Goal: Task Accomplishment & Management: Manage account settings

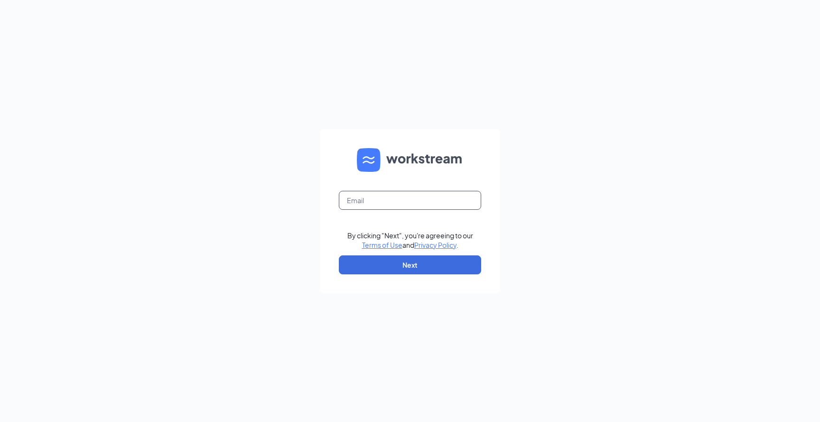
click at [372, 199] on input "text" at bounding box center [410, 200] width 142 height 19
type input "[EMAIL_ADDRESS][DOMAIN_NAME]"
click at [401, 259] on button "Next" at bounding box center [410, 264] width 142 height 19
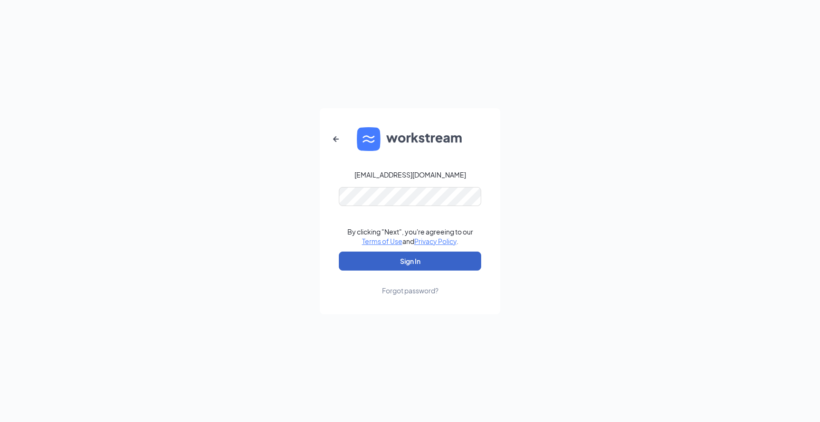
click at [424, 262] on button "Sign In" at bounding box center [410, 261] width 142 height 19
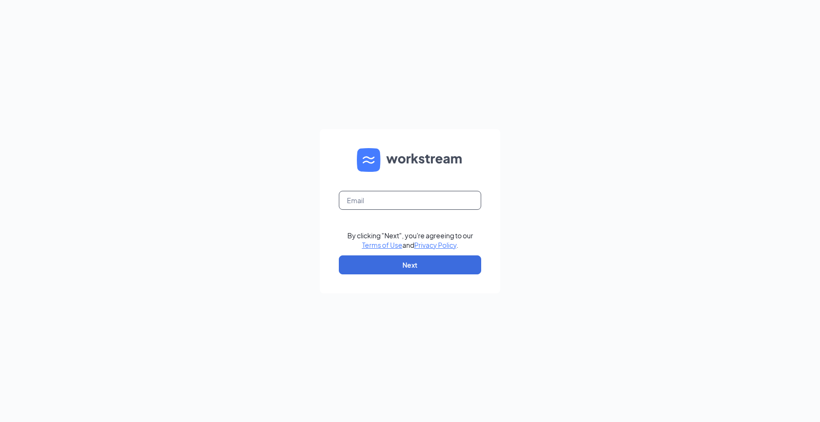
click at [393, 204] on input "text" at bounding box center [410, 200] width 142 height 19
type input "[EMAIL_ADDRESS][DOMAIN_NAME]"
click at [401, 270] on button "Next" at bounding box center [410, 264] width 142 height 19
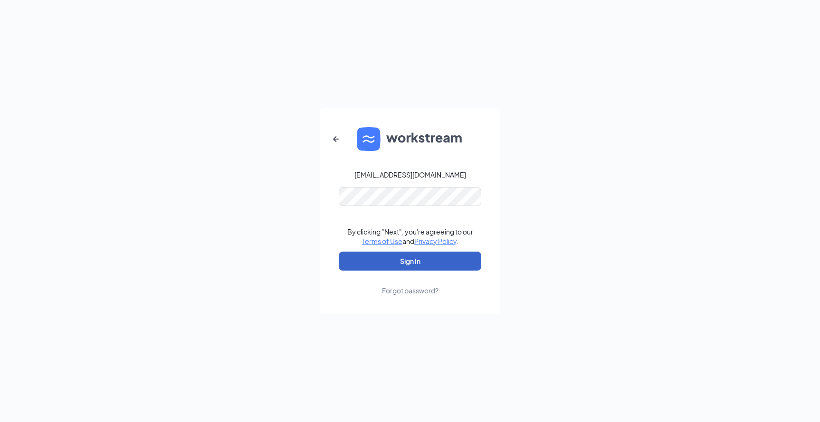
click at [404, 260] on button "Sign In" at bounding box center [410, 261] width 142 height 19
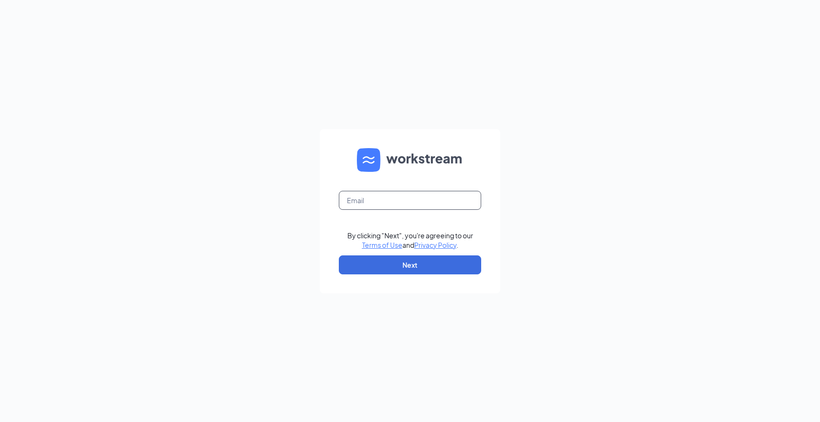
click at [357, 203] on input "text" at bounding box center [410, 200] width 142 height 19
type input "[EMAIL_ADDRESS][DOMAIN_NAME]"
click at [410, 262] on button "Next" at bounding box center [410, 264] width 142 height 19
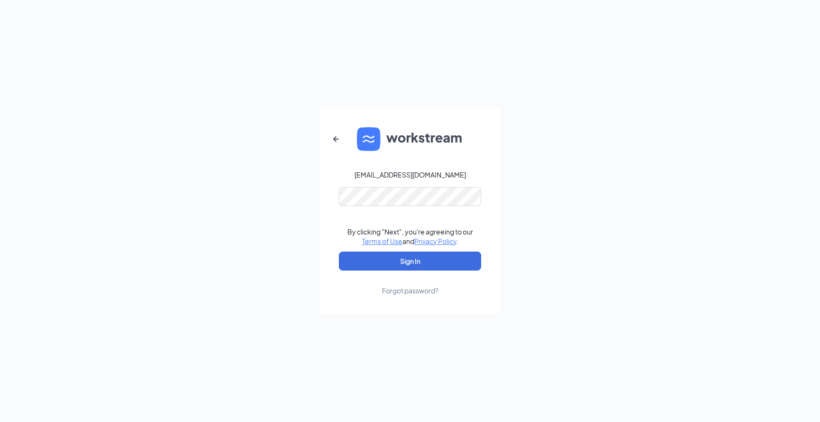
click at [395, 205] on form "tyleramaral444@gmail.com By clicking "Next", you're agreeing to our Terms of Us…" at bounding box center [410, 211] width 180 height 206
click at [402, 270] on button "Sign In" at bounding box center [410, 261] width 142 height 19
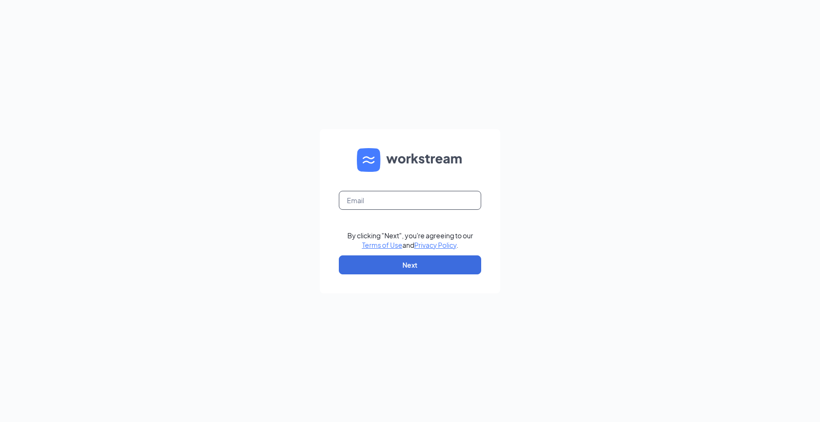
click at [360, 195] on input "text" at bounding box center [410, 200] width 142 height 19
type input "[EMAIL_ADDRESS][DOMAIN_NAME]"
click at [409, 260] on button "Next" at bounding box center [410, 264] width 142 height 19
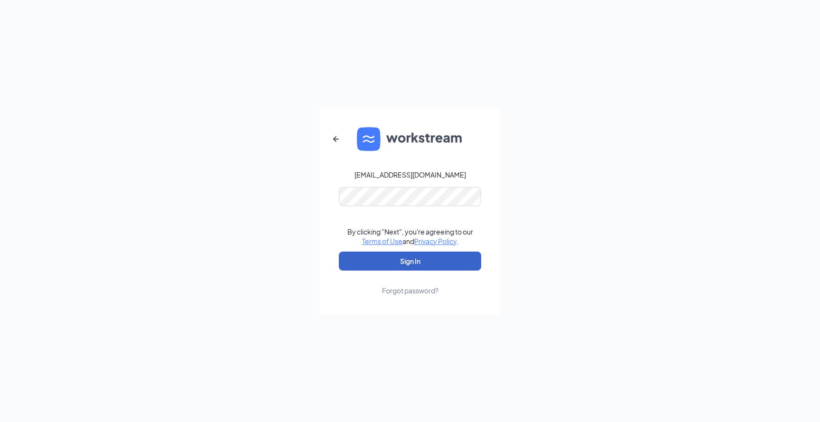
click at [417, 261] on button "Sign In" at bounding box center [410, 261] width 142 height 19
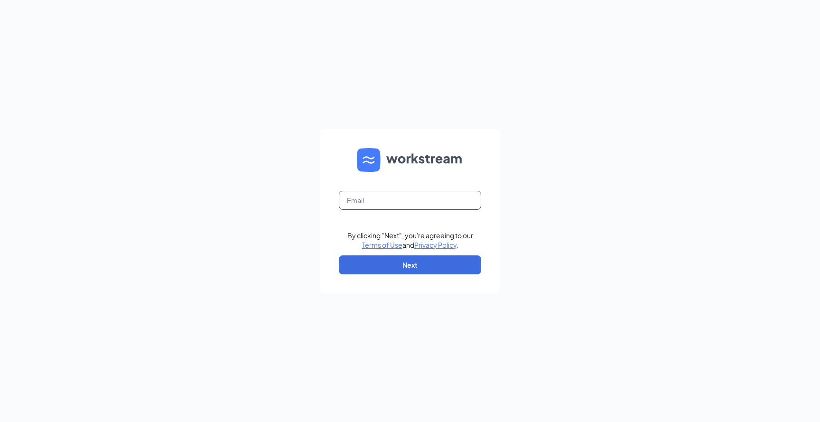
click at [369, 204] on input "text" at bounding box center [410, 200] width 142 height 19
type input "tyleramaral444@gmail.com"
click at [414, 263] on button "Next" at bounding box center [410, 264] width 142 height 19
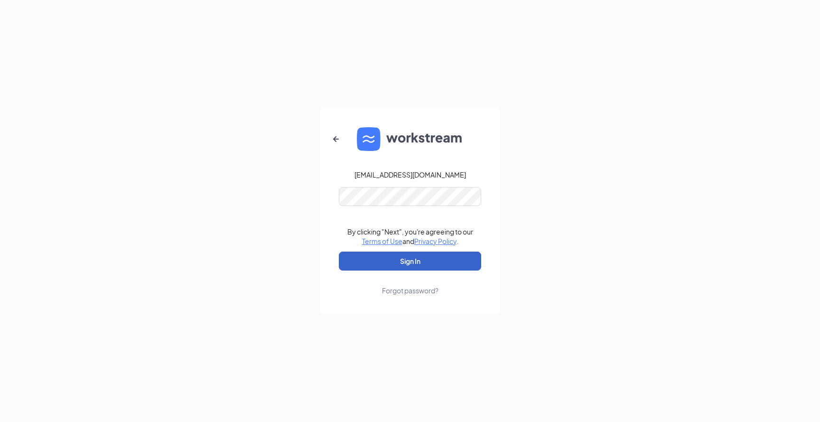
click at [412, 259] on button "Sign In" at bounding box center [410, 261] width 142 height 19
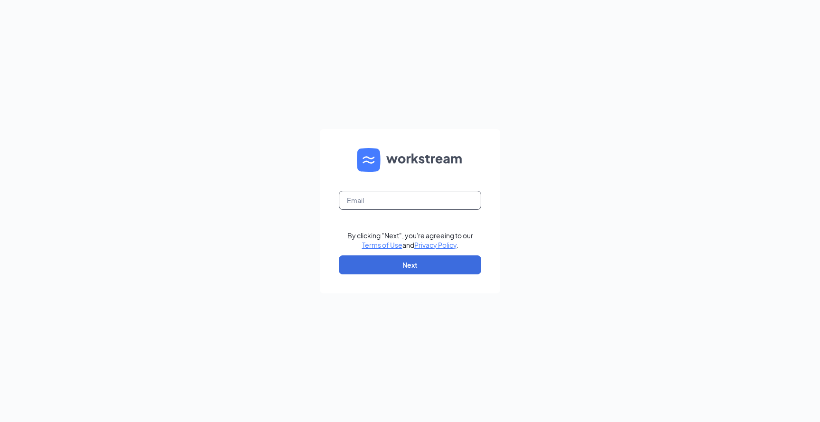
click at [373, 199] on input "text" at bounding box center [410, 200] width 142 height 19
type input "[EMAIL_ADDRESS][DOMAIN_NAME]"
click at [403, 255] on button "Next" at bounding box center [410, 264] width 142 height 19
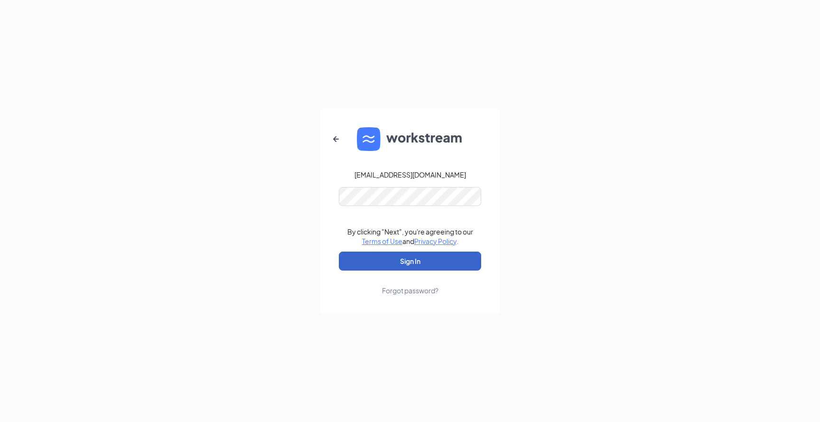
click at [403, 260] on button "Sign In" at bounding box center [410, 261] width 142 height 19
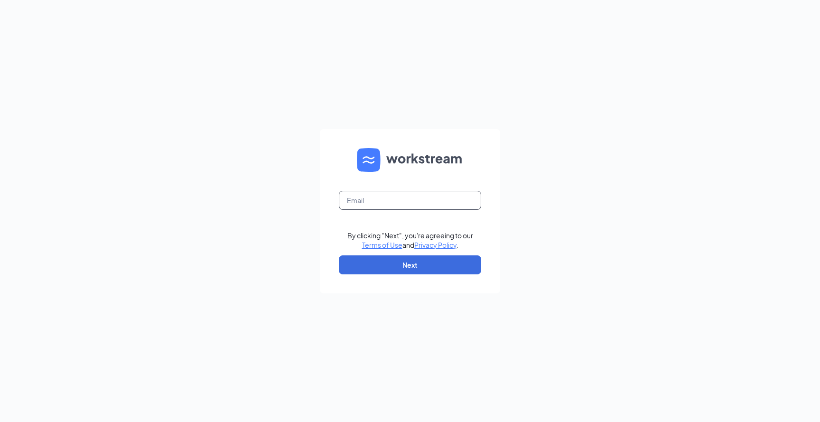
click at [364, 205] on input "text" at bounding box center [410, 200] width 142 height 19
click at [361, 204] on input "text" at bounding box center [410, 200] width 142 height 19
type input "tyleramaral444@gmail.com"
click at [403, 267] on button "Next" at bounding box center [410, 264] width 142 height 19
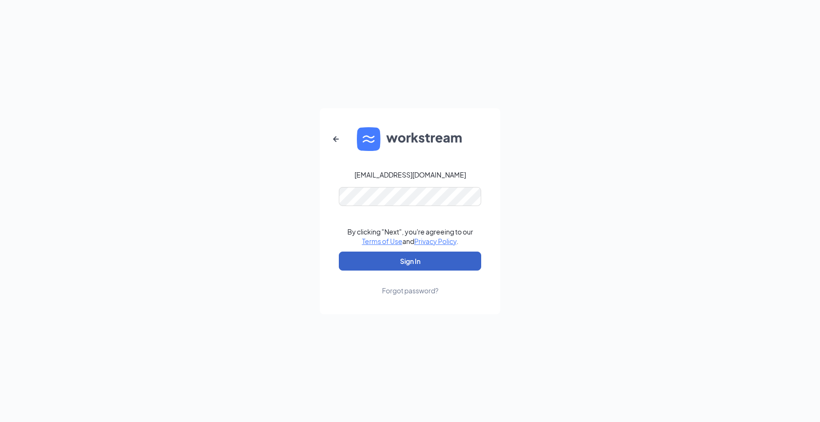
click at [423, 263] on button "Sign In" at bounding box center [410, 261] width 142 height 19
